Goal: Information Seeking & Learning: Learn about a topic

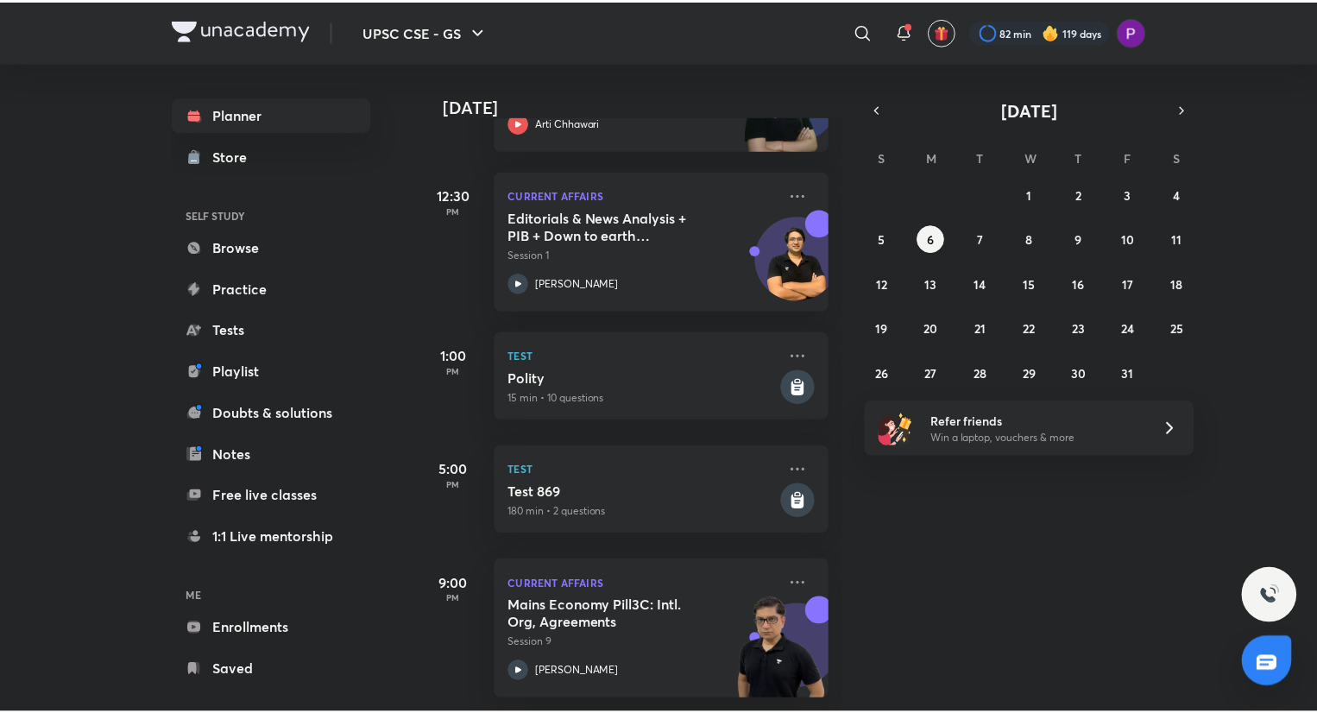
scroll to position [380, 0]
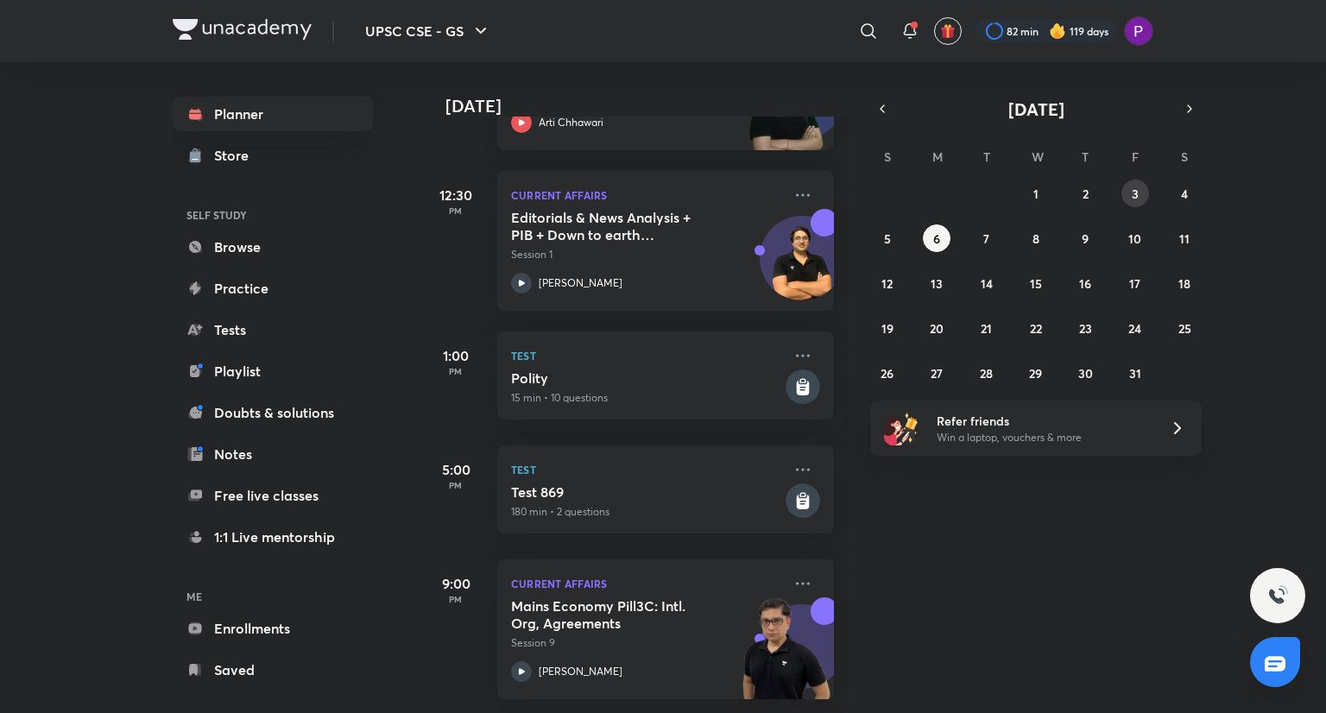
click at [1142, 200] on button "3" at bounding box center [1135, 194] width 28 height 28
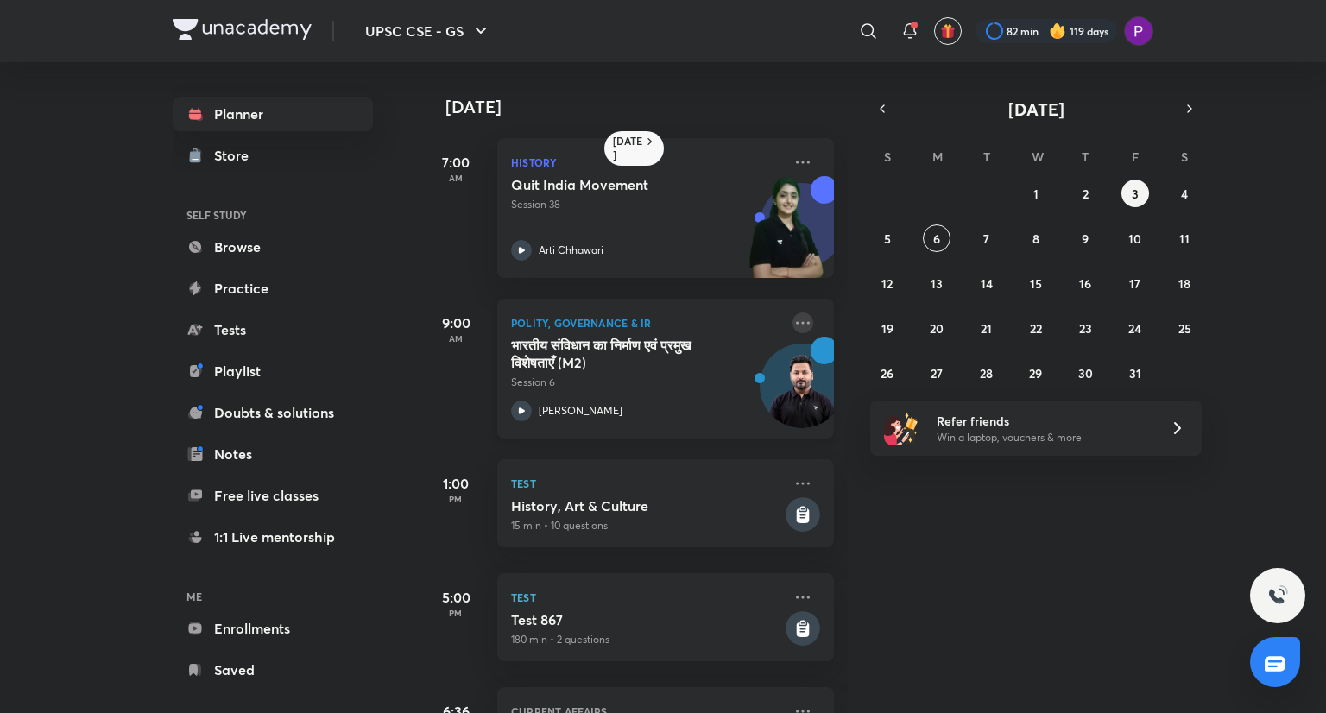
click at [797, 319] on icon at bounding box center [802, 322] width 21 height 21
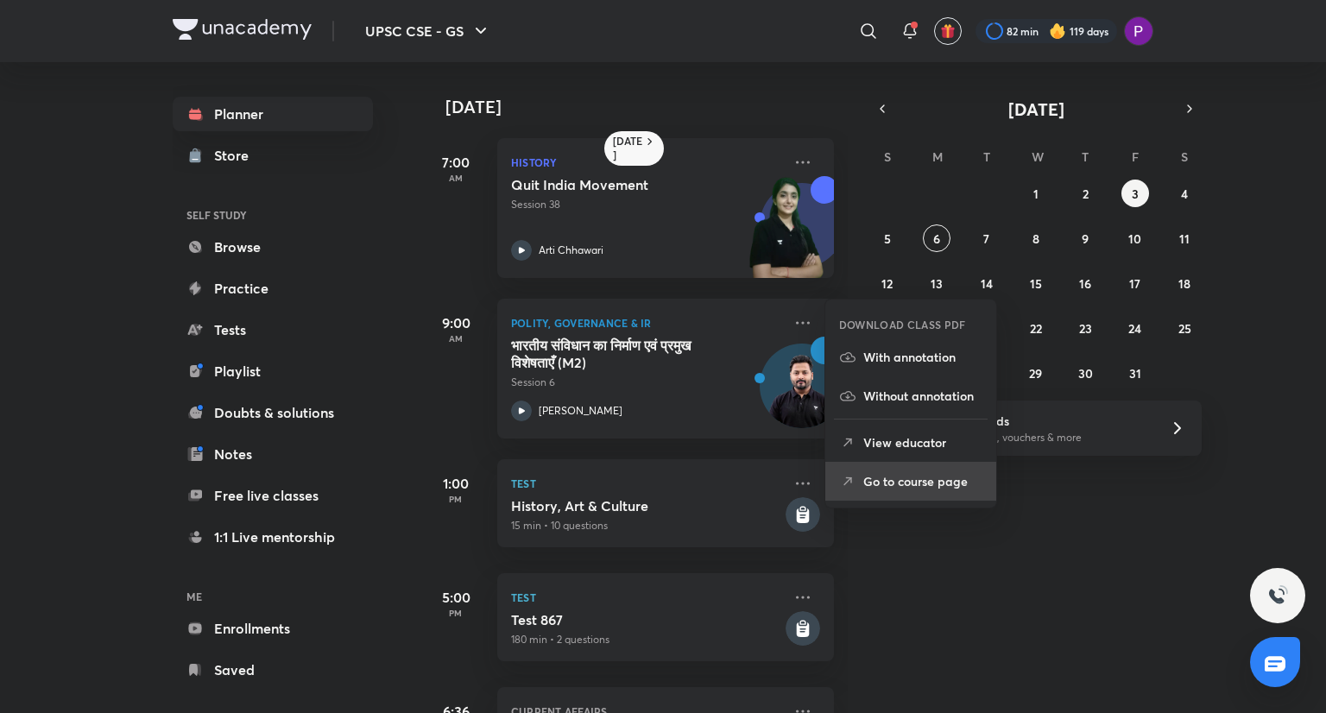
click at [879, 489] on p "Go to course page" at bounding box center [922, 481] width 119 height 18
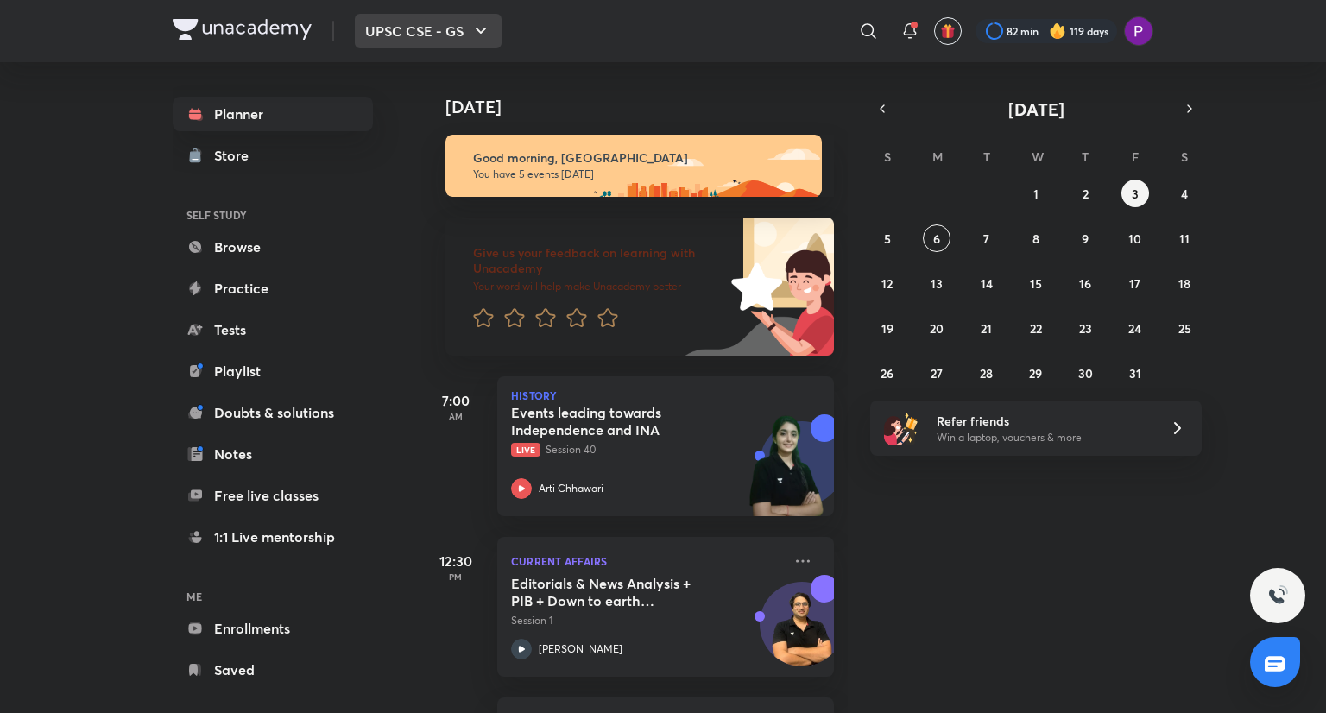
click at [418, 28] on button "UPSC CSE - GS" at bounding box center [428, 31] width 147 height 35
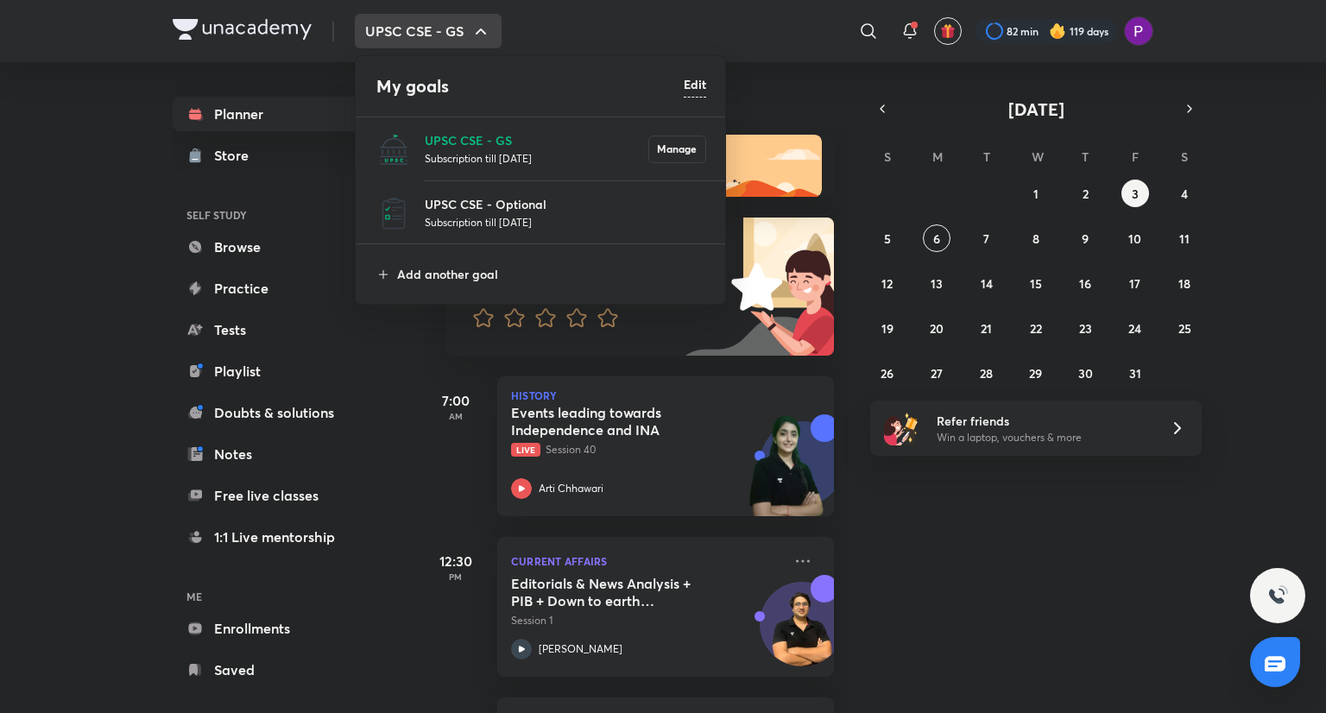
click at [501, 224] on p "Subscription till [DATE]" at bounding box center [565, 221] width 281 height 17
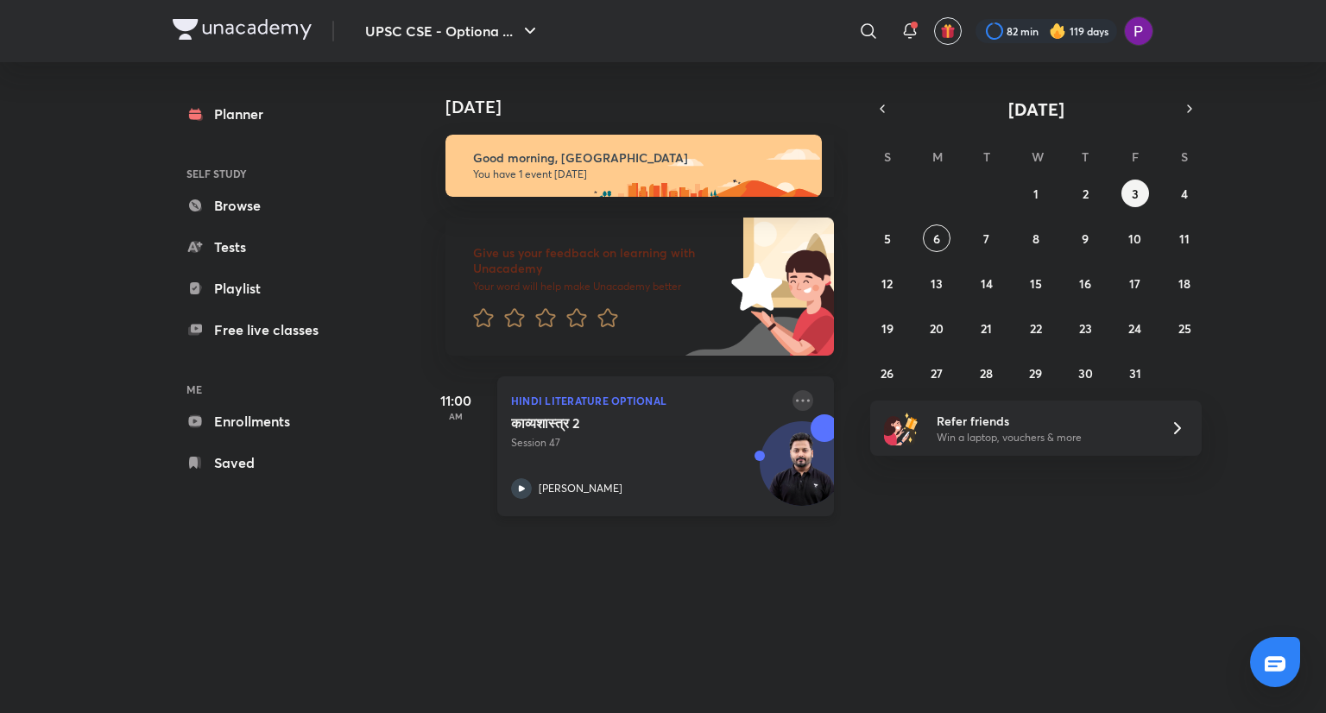
click at [792, 401] on icon at bounding box center [802, 400] width 21 height 21
click at [925, 560] on div "[DATE] [DATE] Good morning, Preeti You have 1 event [DATE] Give us your feedbac…" at bounding box center [787, 370] width 732 height 616
click at [798, 407] on icon at bounding box center [802, 400] width 21 height 21
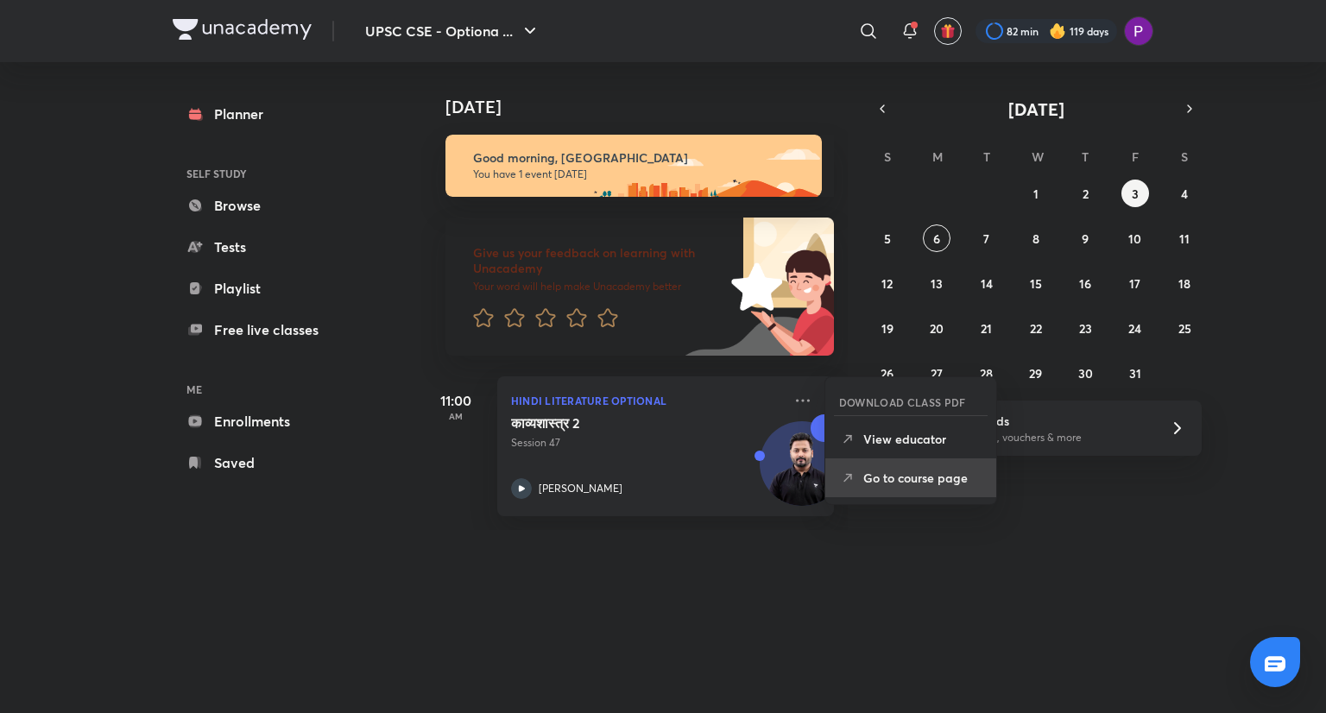
click at [948, 490] on li "Go to course page" at bounding box center [910, 477] width 171 height 39
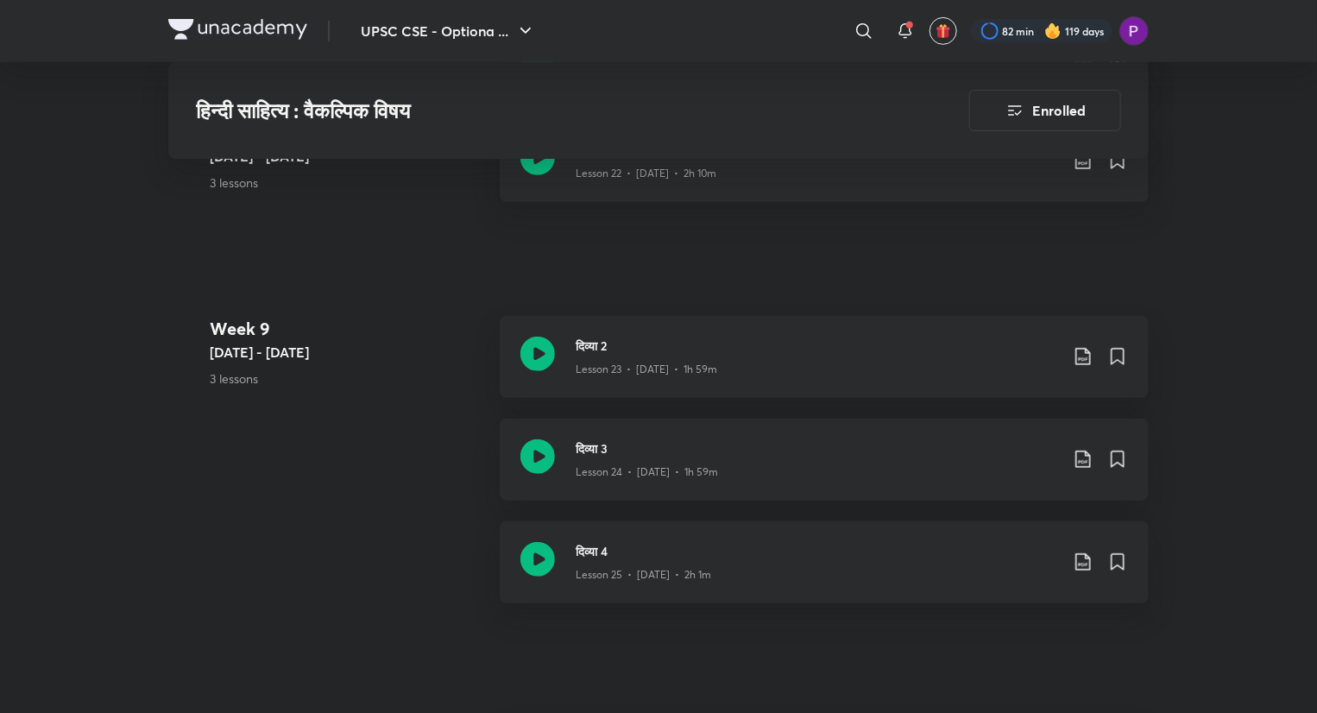
scroll to position [3767, 0]
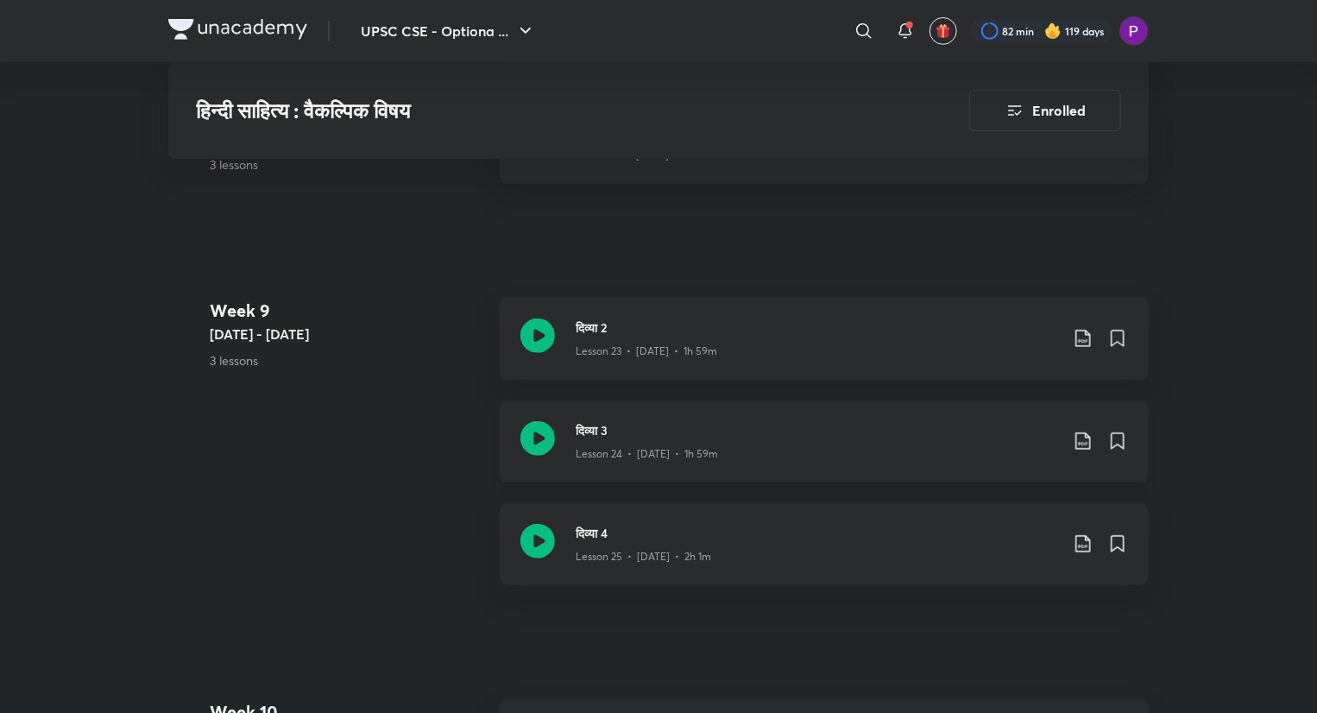
click at [785, 439] on div "Lesson 24 • [DATE] • 1h 59m" at bounding box center [817, 450] width 483 height 22
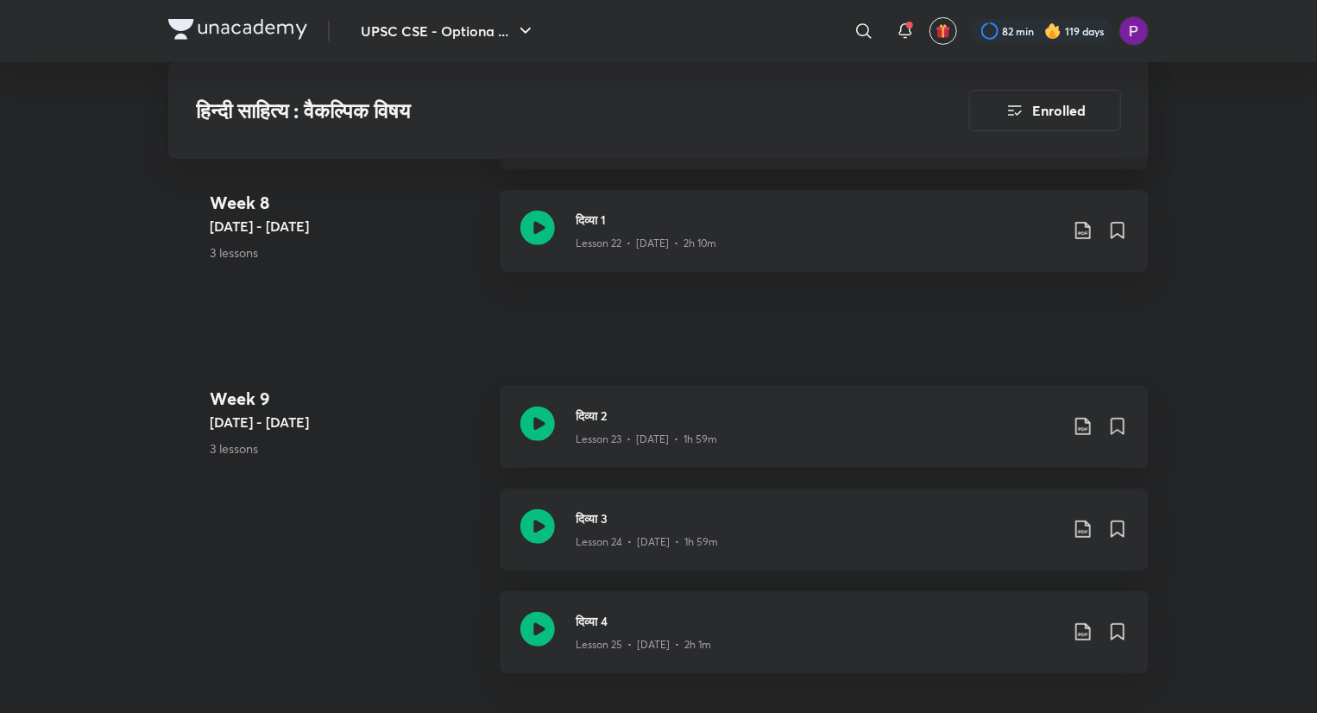
scroll to position [3674, 0]
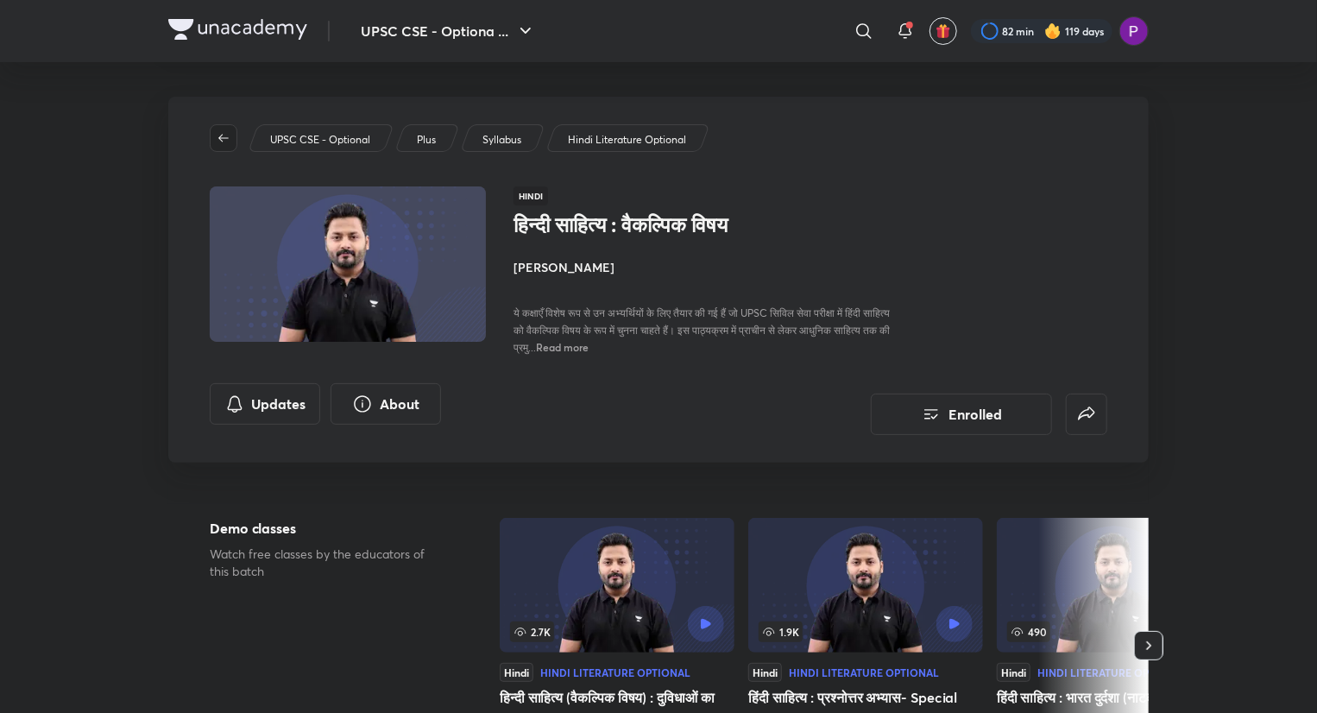
click at [222, 136] on icon "button" at bounding box center [224, 138] width 14 height 14
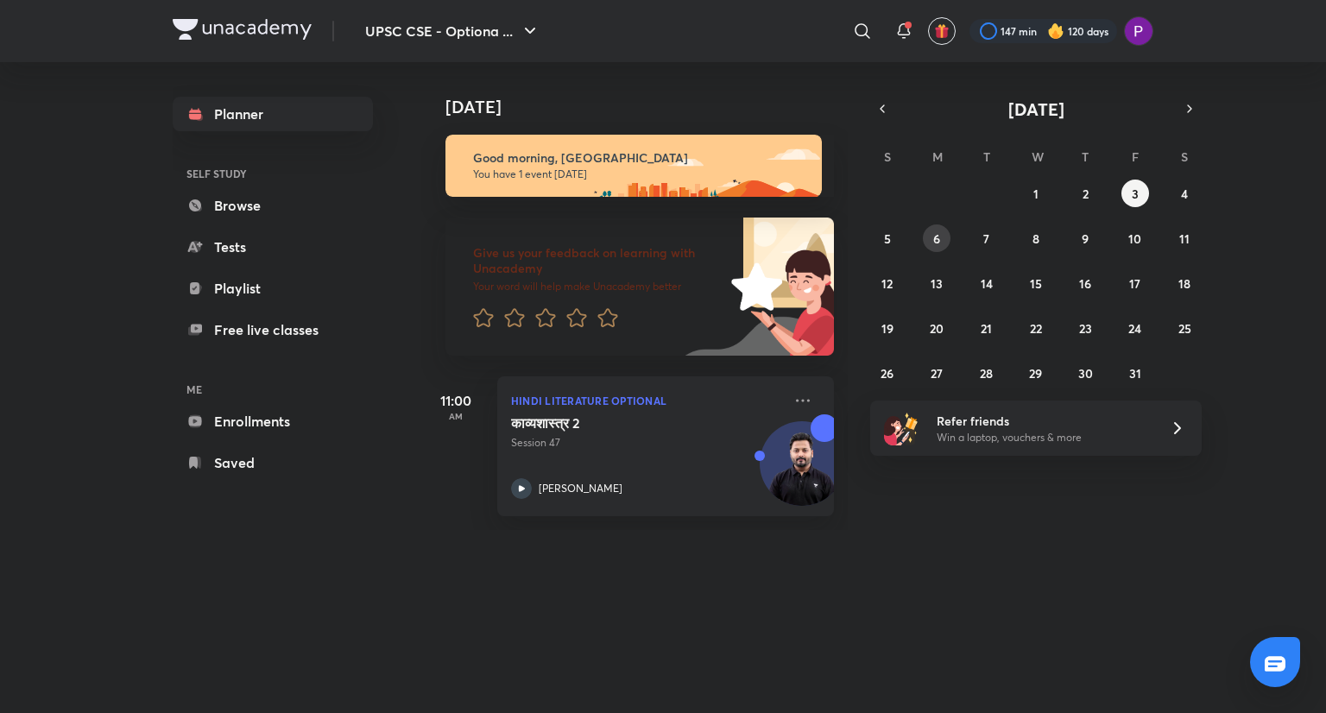
click at [936, 238] on abbr "6" at bounding box center [936, 238] width 7 height 16
click at [514, 24] on button "UPSC CSE - Optiona ..." at bounding box center [453, 31] width 196 height 35
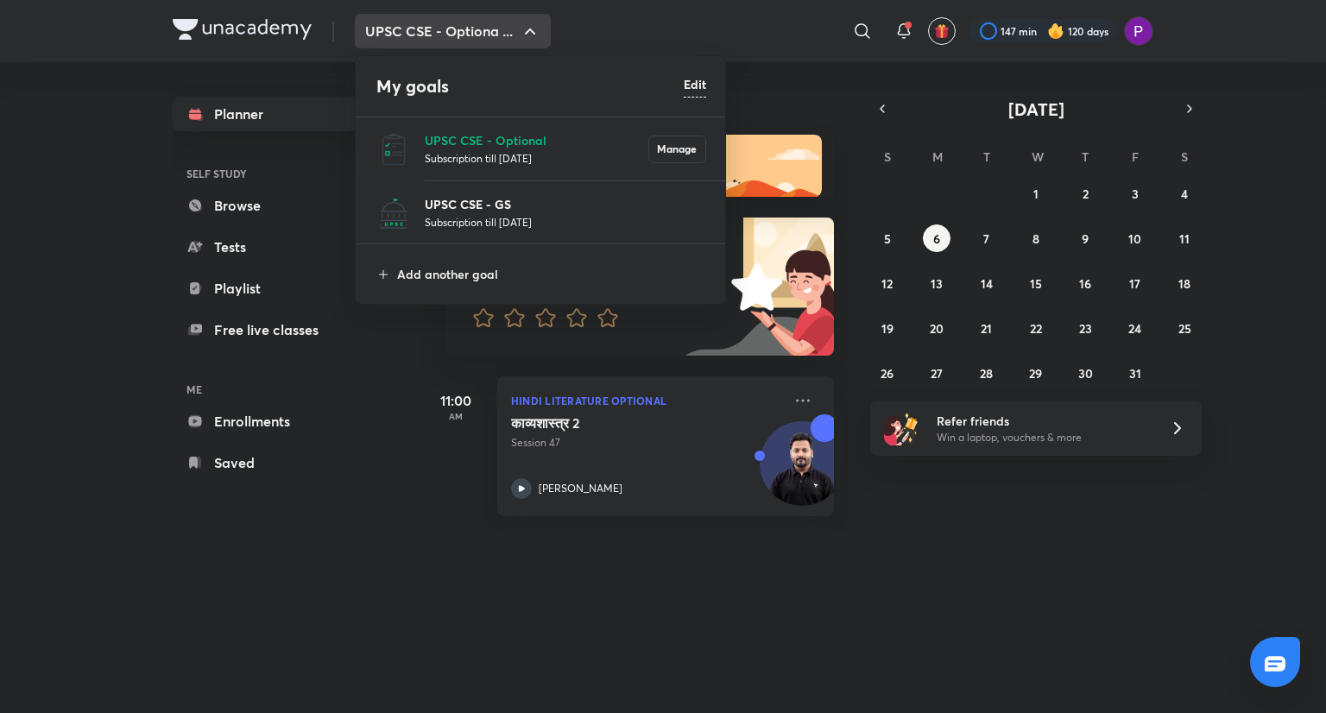
click at [535, 203] on p "UPSC CSE - GS" at bounding box center [565, 204] width 281 height 18
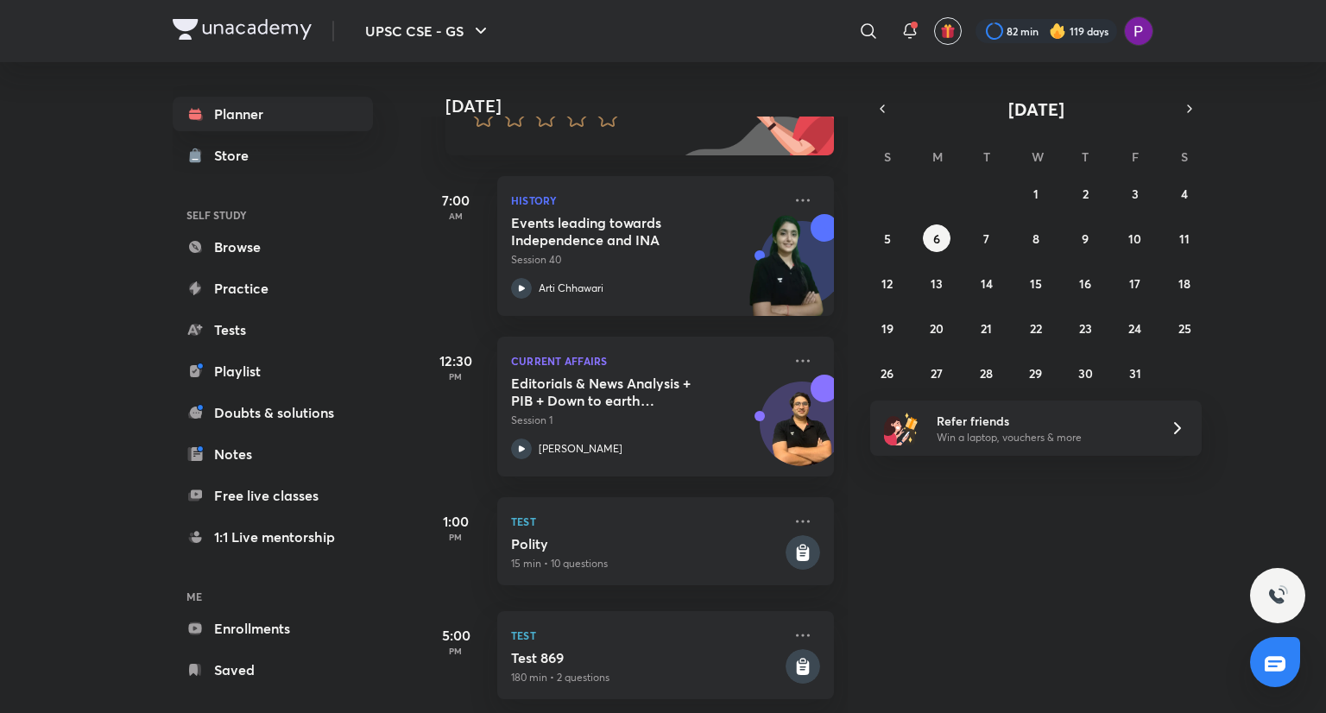
scroll to position [200, 17]
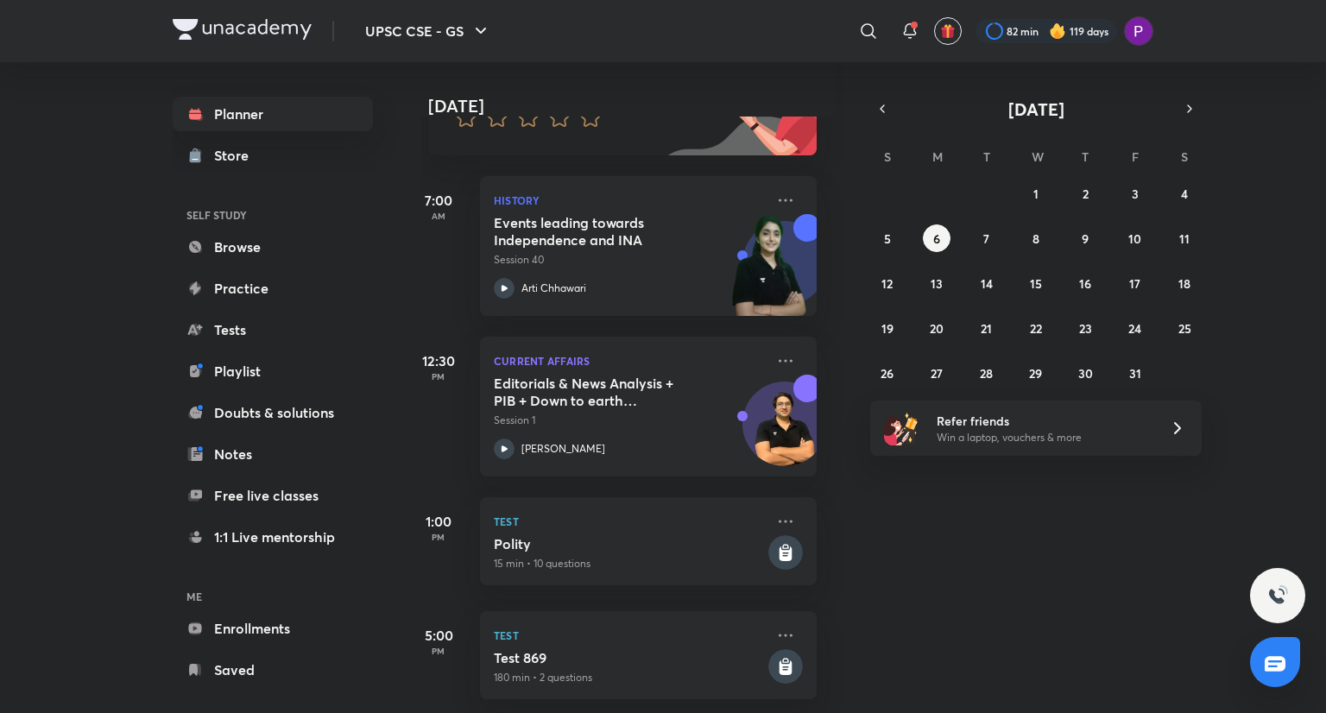
drag, startPoint x: 832, startPoint y: 385, endPoint x: 836, endPoint y: 469, distance: 83.8
click at [836, 469] on div "[DATE] Good morning, Preeti You have 5 events [DATE] Give us your feedback on l…" at bounding box center [634, 387] width 426 height 651
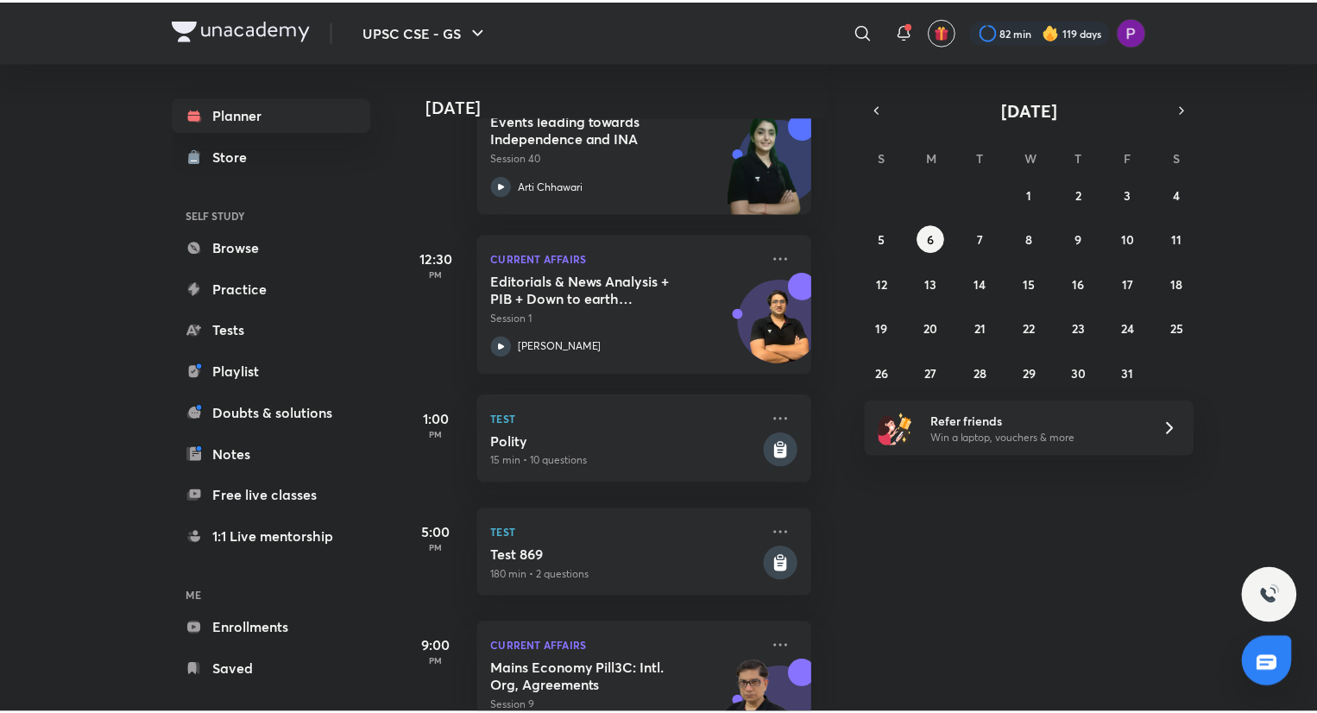
scroll to position [380, 17]
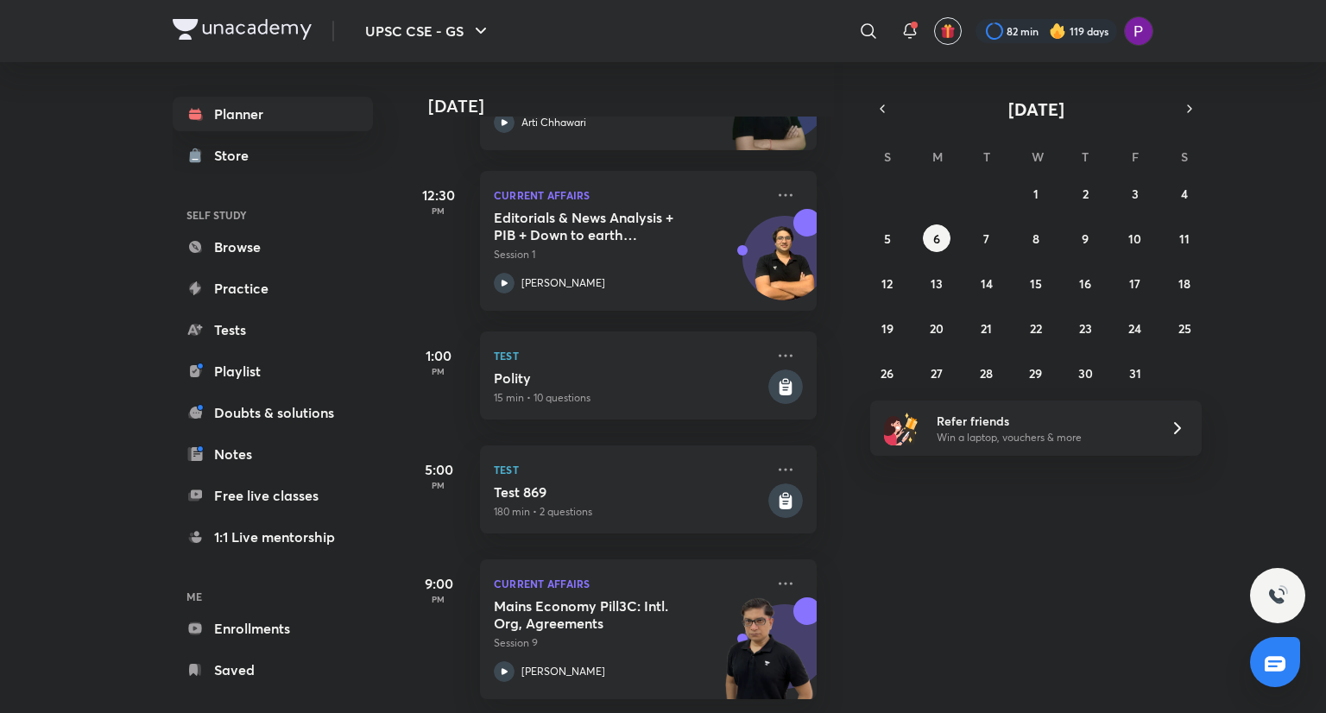
click at [955, 622] on div "[DATE] Good morning, Preeti You have 5 events [DATE] Give us your feedback on l…" at bounding box center [871, 387] width 901 height 651
click at [777, 573] on icon at bounding box center [785, 583] width 21 height 21
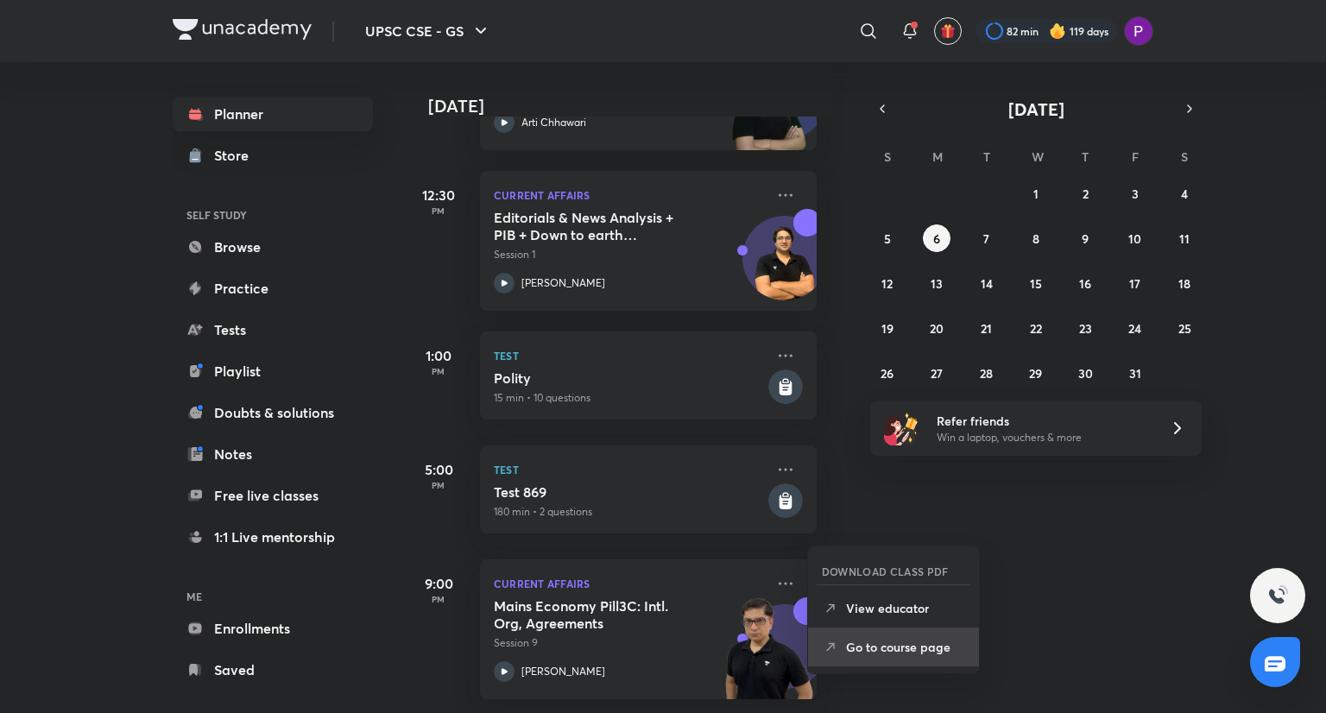
click at [943, 646] on p "Go to course page" at bounding box center [905, 647] width 119 height 18
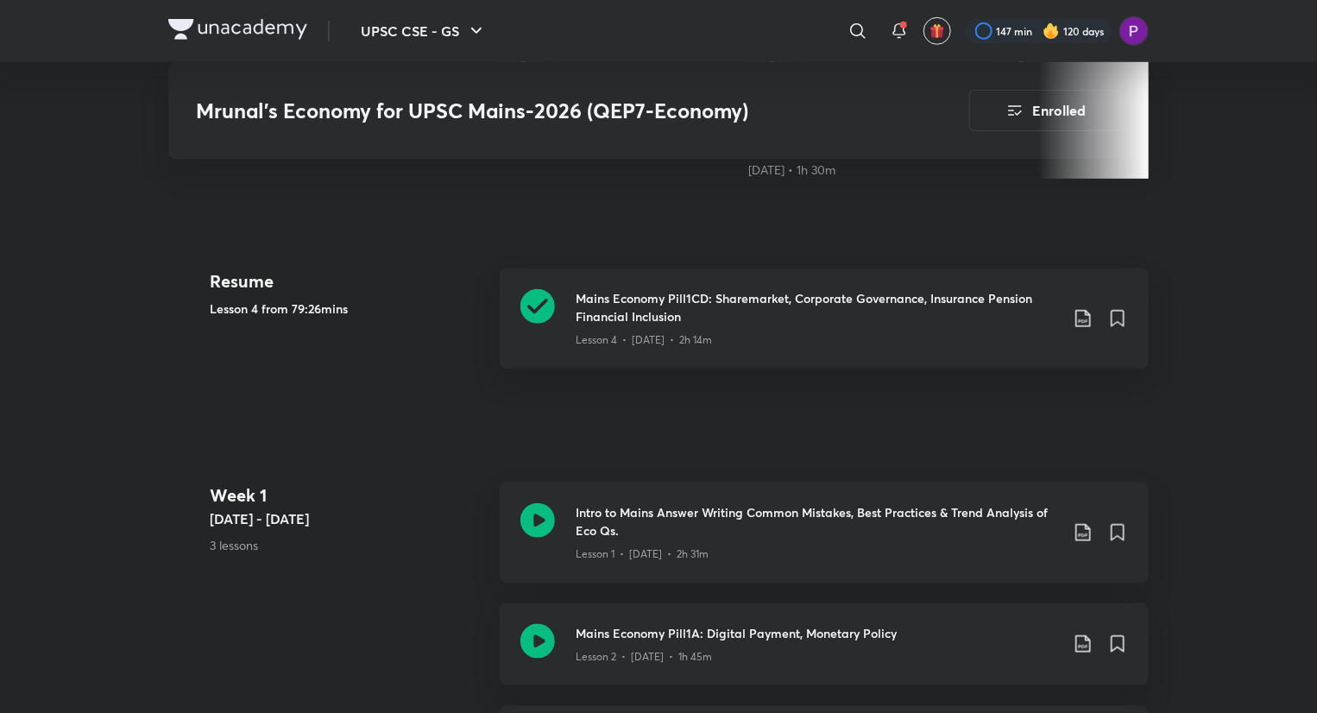
scroll to position [577, 0]
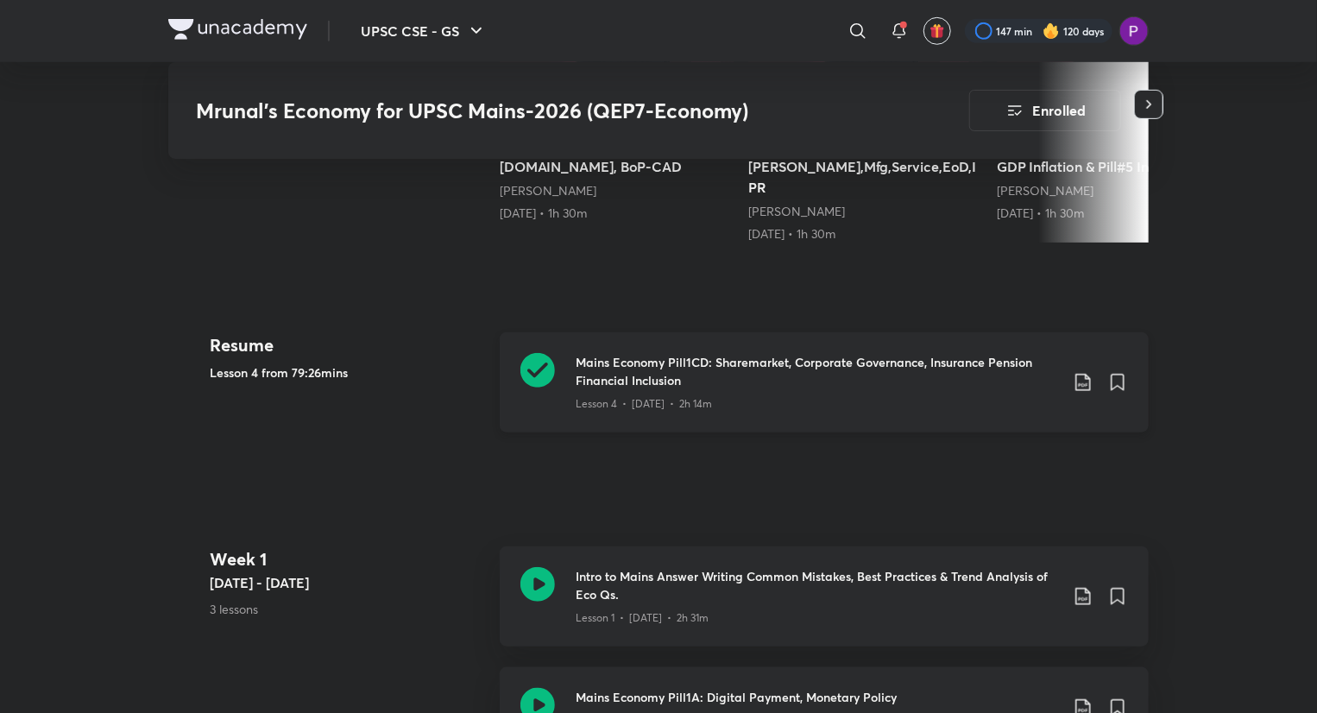
click at [778, 357] on h3 "Mains Economy Pill1CD: Sharemarket, Corporate Governance, Insurance Pension Fin…" at bounding box center [817, 371] width 483 height 36
